Goal: Check status

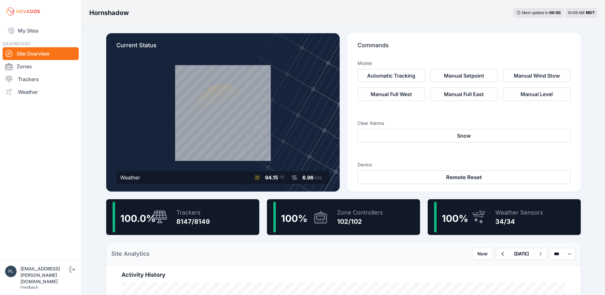
scroll to position [96, 0]
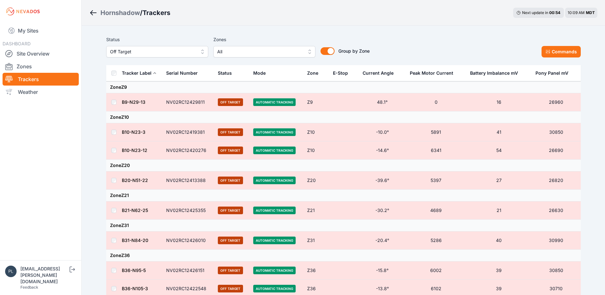
click at [40, 54] on link "Site Overview" at bounding box center [41, 53] width 76 height 13
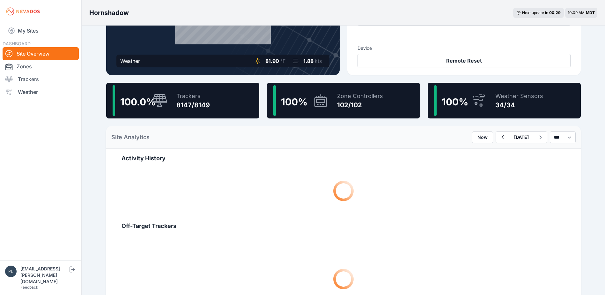
scroll to position [128, 0]
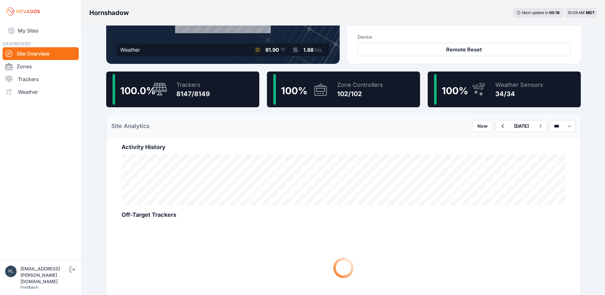
click at [153, 100] on div "100.0 %" at bounding box center [140, 89] width 55 height 31
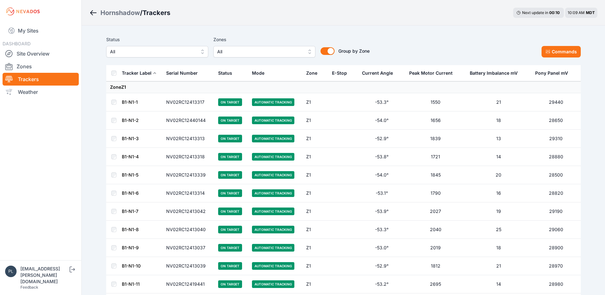
click at [158, 53] on span "All" at bounding box center [152, 52] width 85 height 8
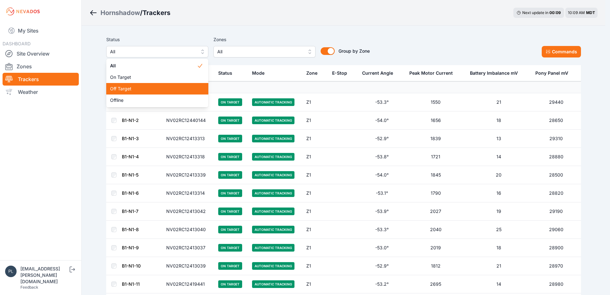
click at [162, 88] on span "Off Target" at bounding box center [153, 88] width 87 height 6
